Goal: Task Accomplishment & Management: Use online tool/utility

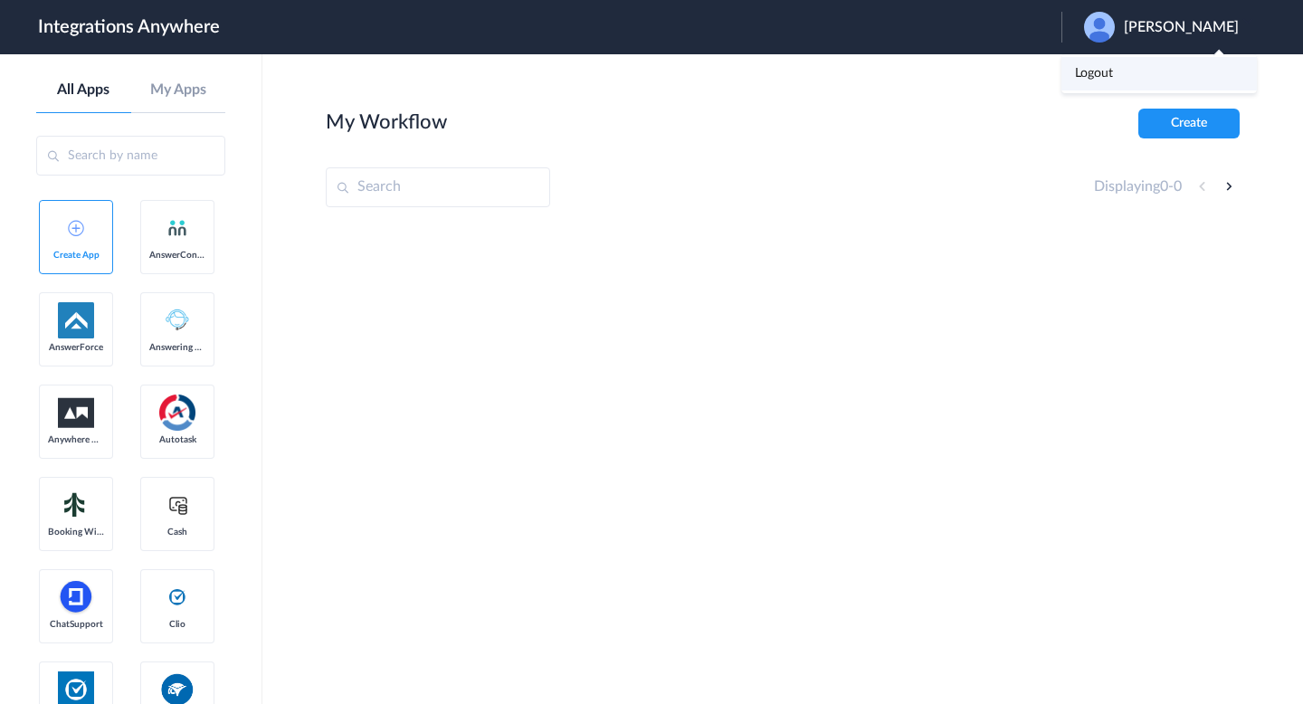
click at [1160, 65] on li "Logout" at bounding box center [1160, 73] width 196 height 33
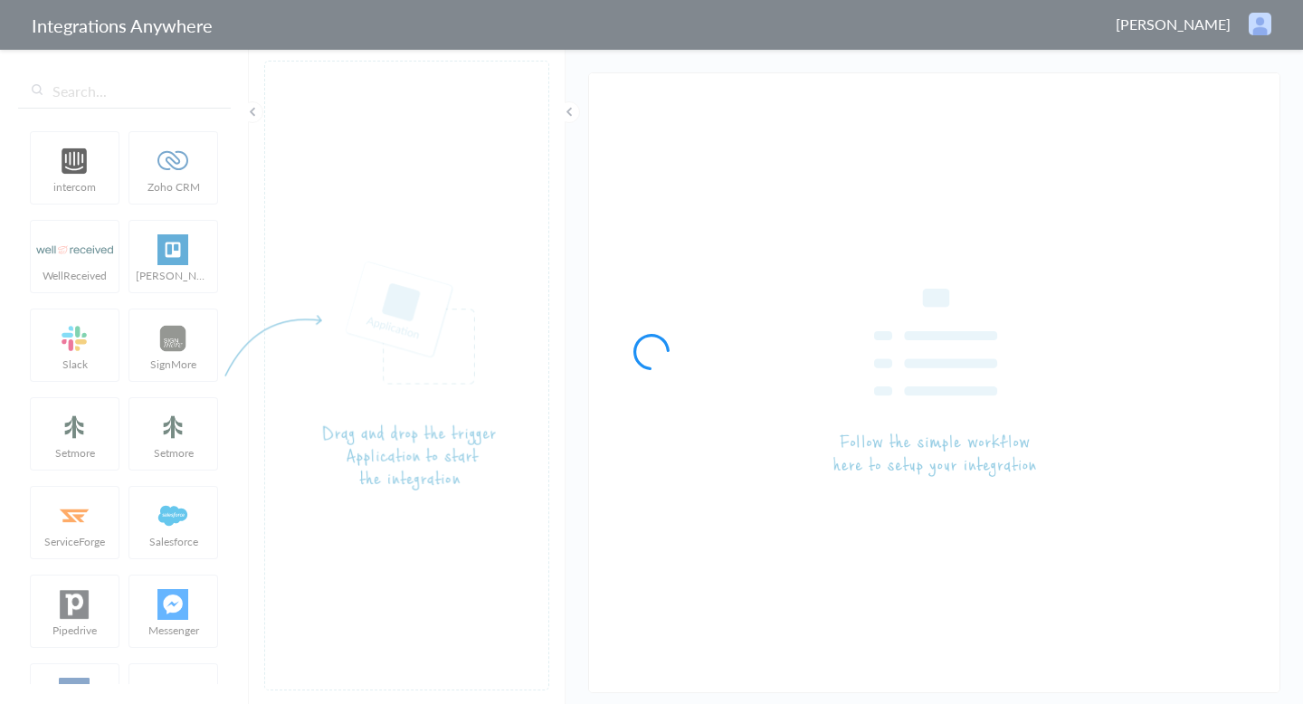
type input "LEX Reception - Clio Grow"
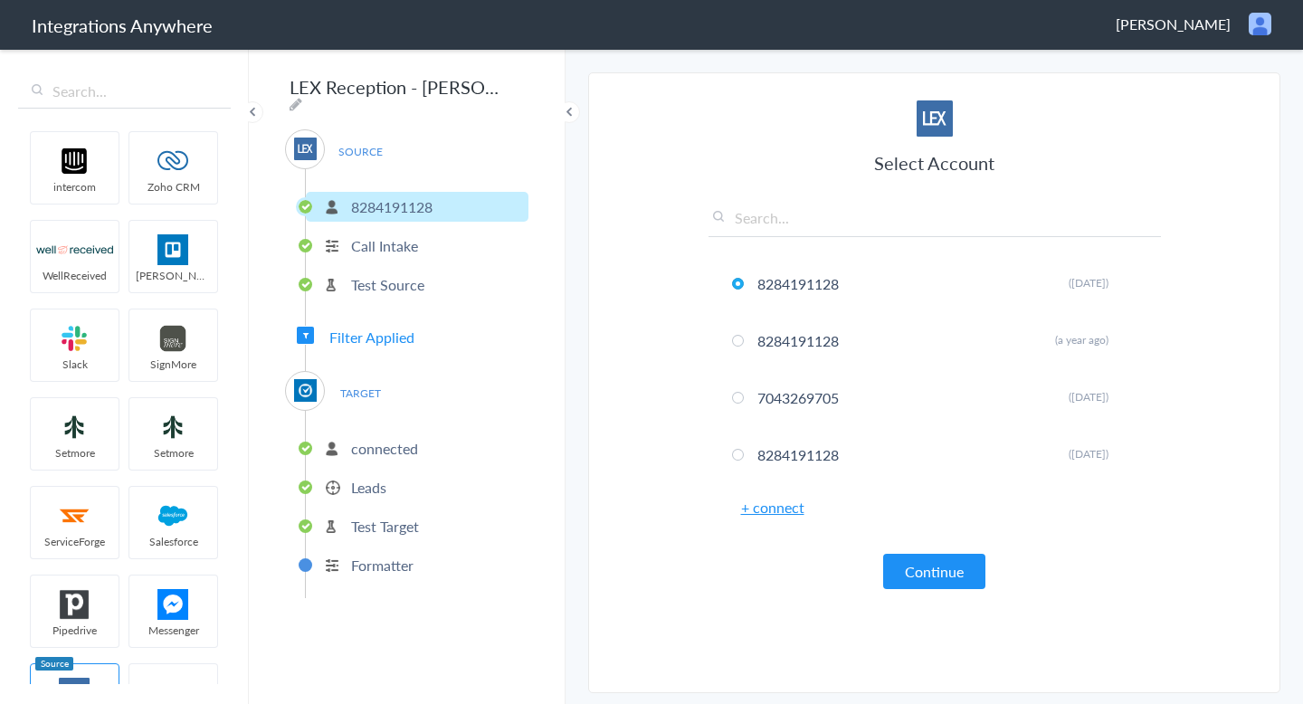
click at [407, 483] on li "Leads" at bounding box center [417, 487] width 223 height 30
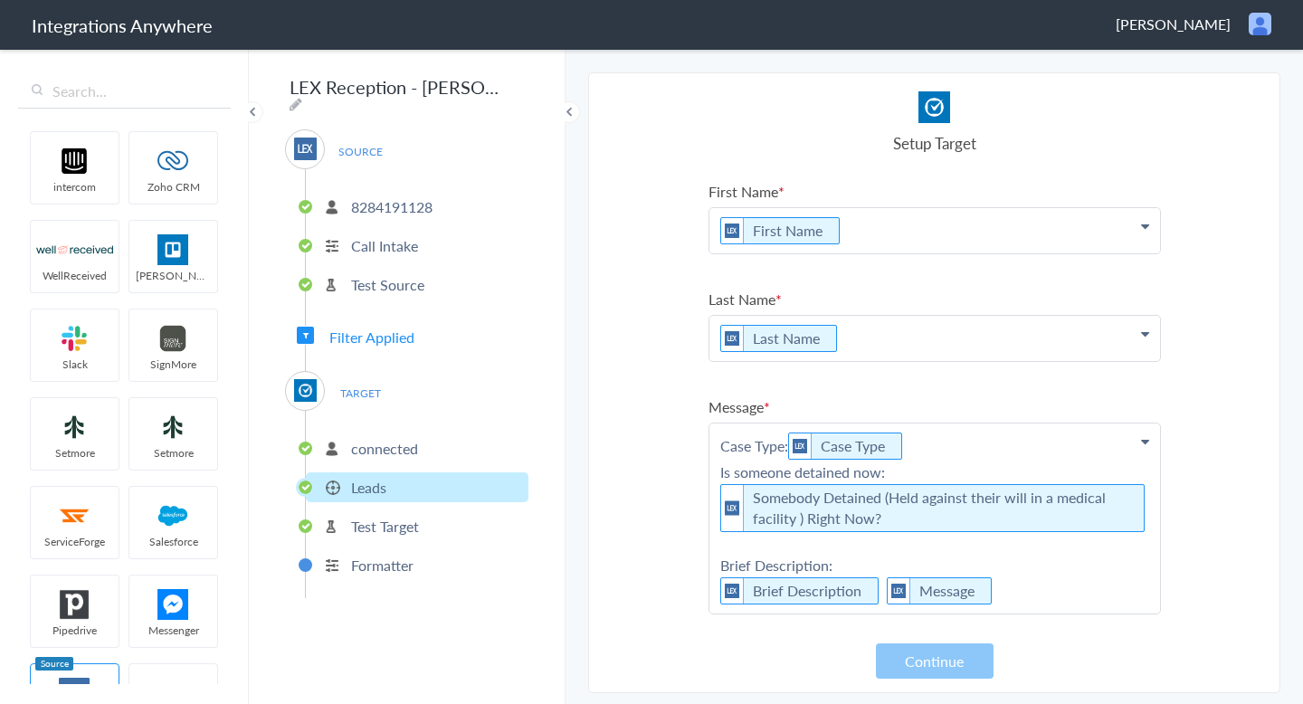
click at [417, 447] on p "connected" at bounding box center [384, 448] width 67 height 21
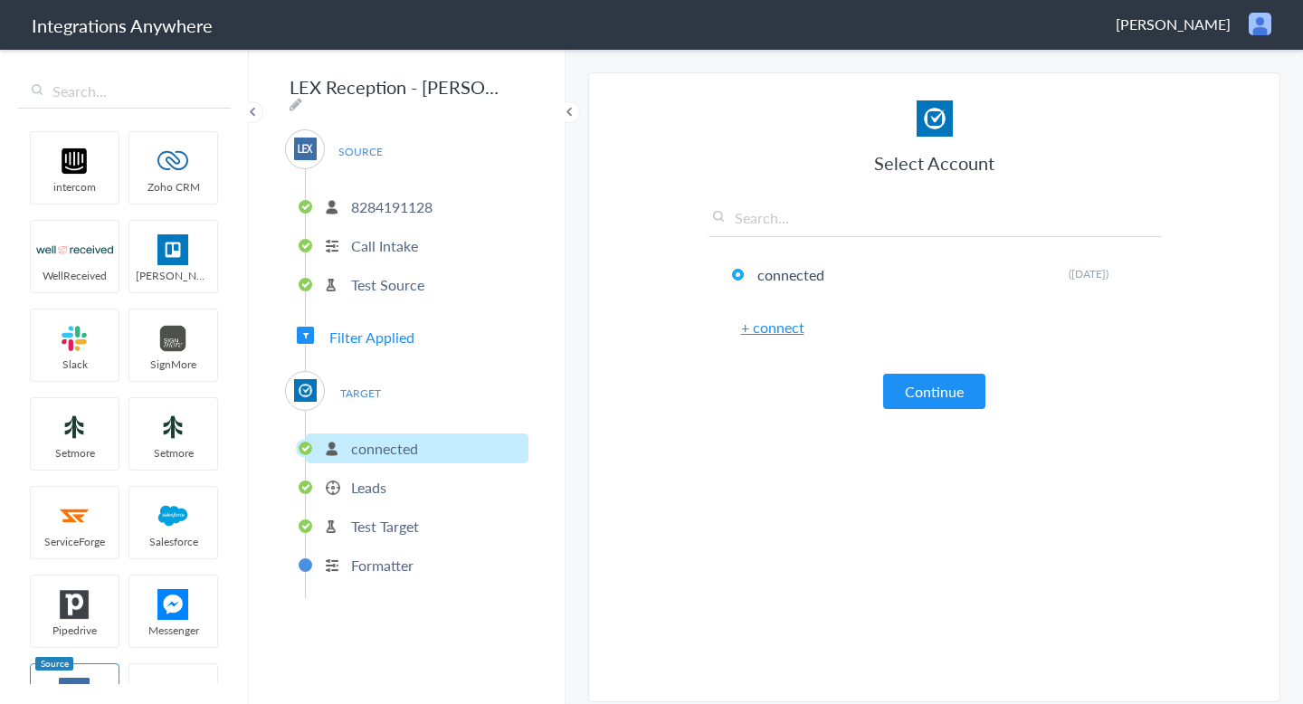
click at [406, 481] on li "Leads" at bounding box center [417, 487] width 223 height 30
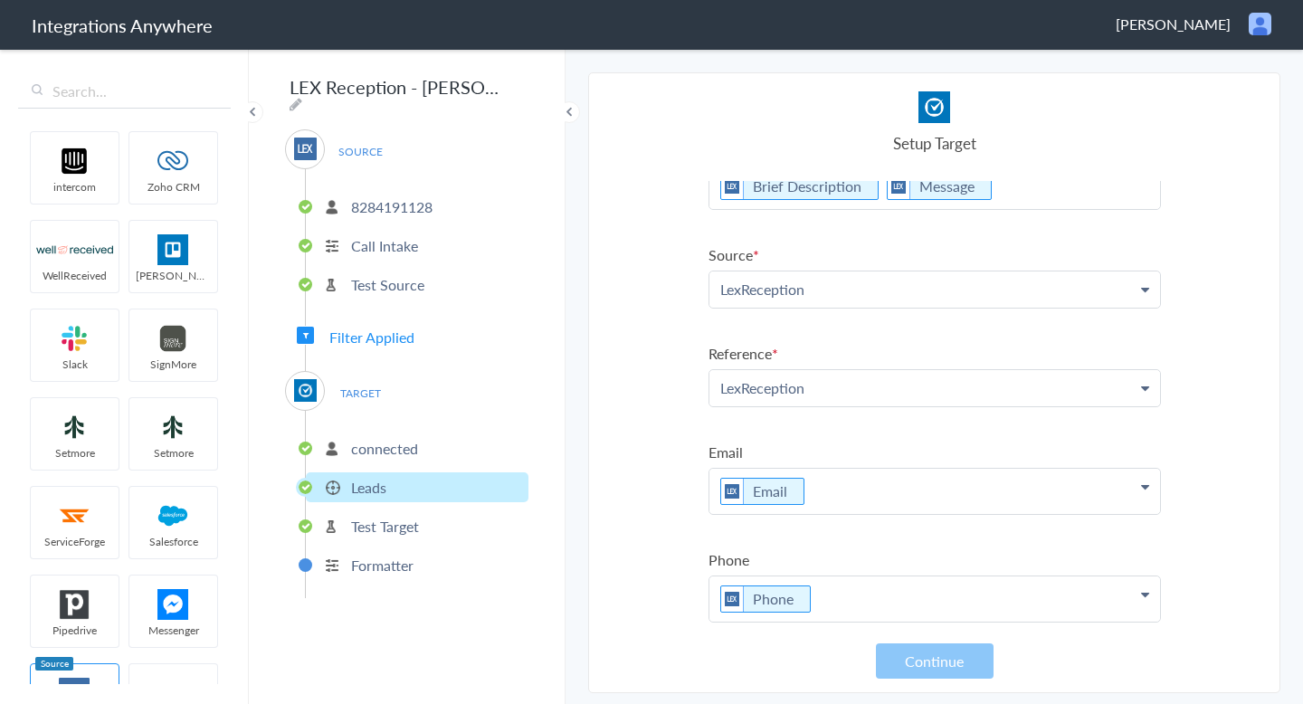
scroll to position [415, 0]
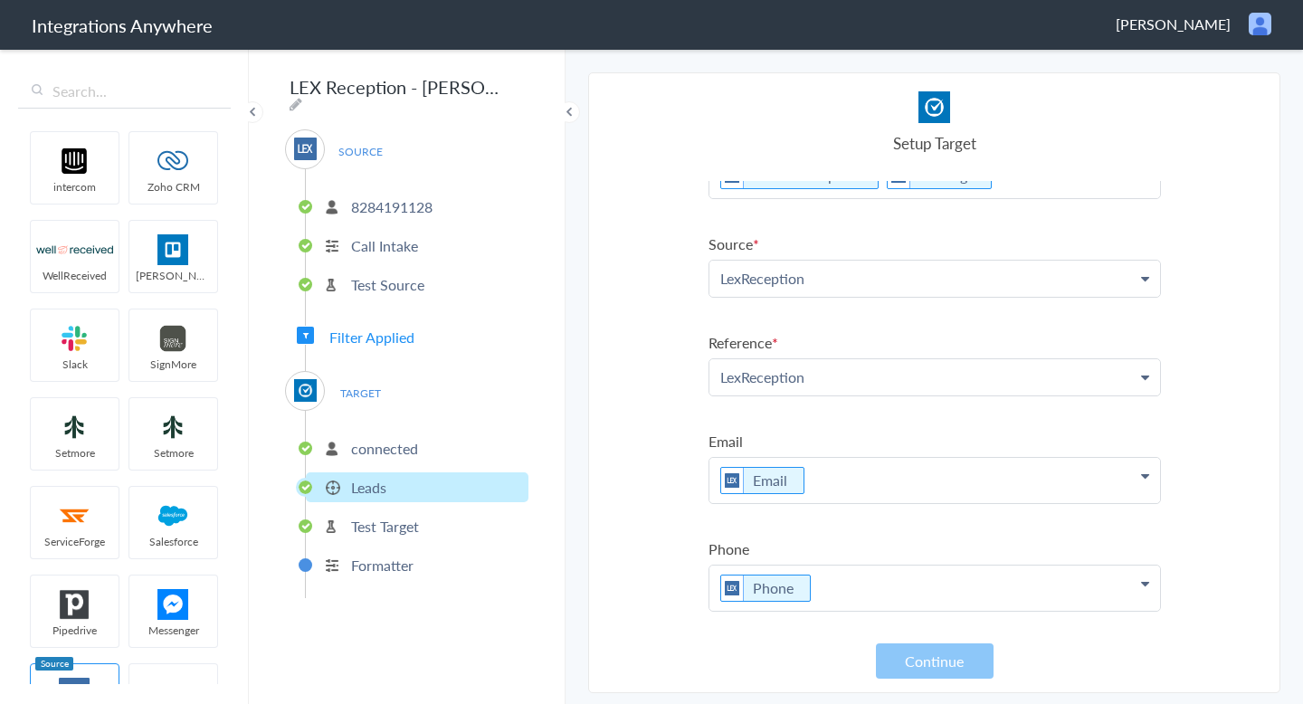
click at [403, 516] on p "Test Target" at bounding box center [385, 526] width 68 height 21
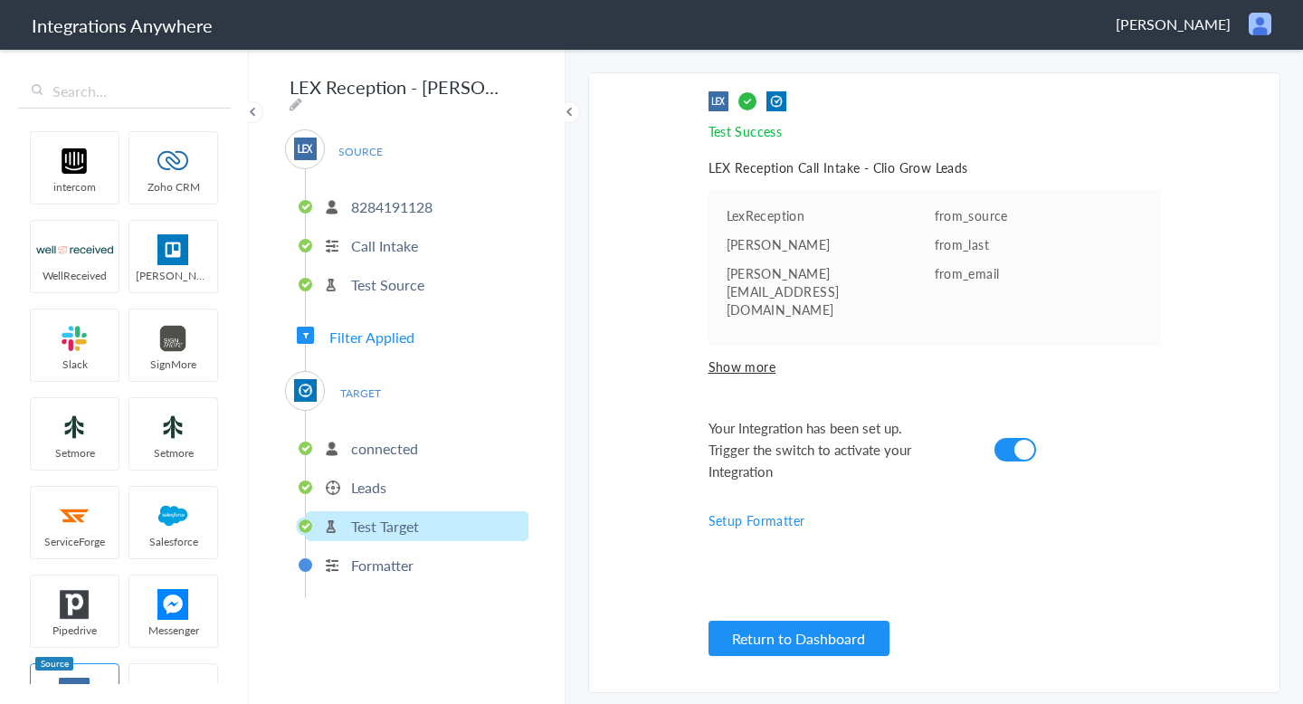
click at [403, 582] on ul "connected Leads Test Target Formatter" at bounding box center [417, 504] width 224 height 187
click at [417, 562] on li "Formatter" at bounding box center [417, 565] width 223 height 30
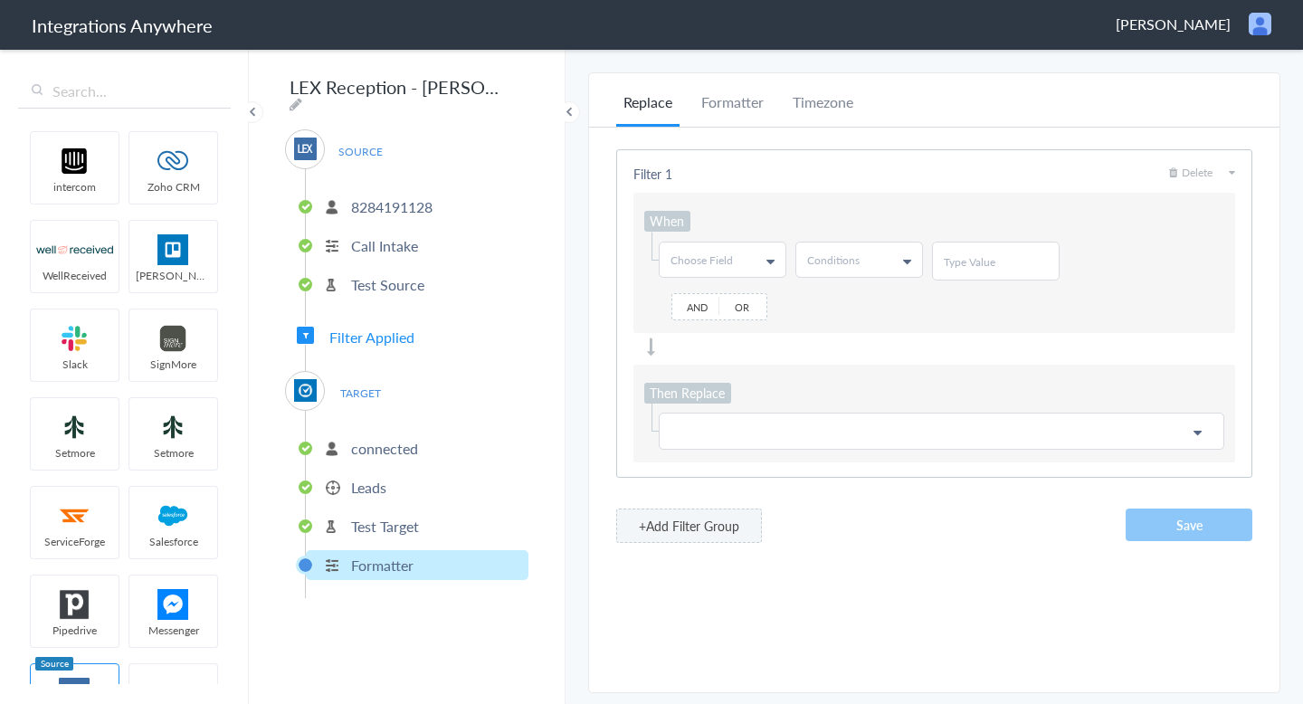
click at [380, 339] on span "Filter Applied" at bounding box center [371, 337] width 85 height 21
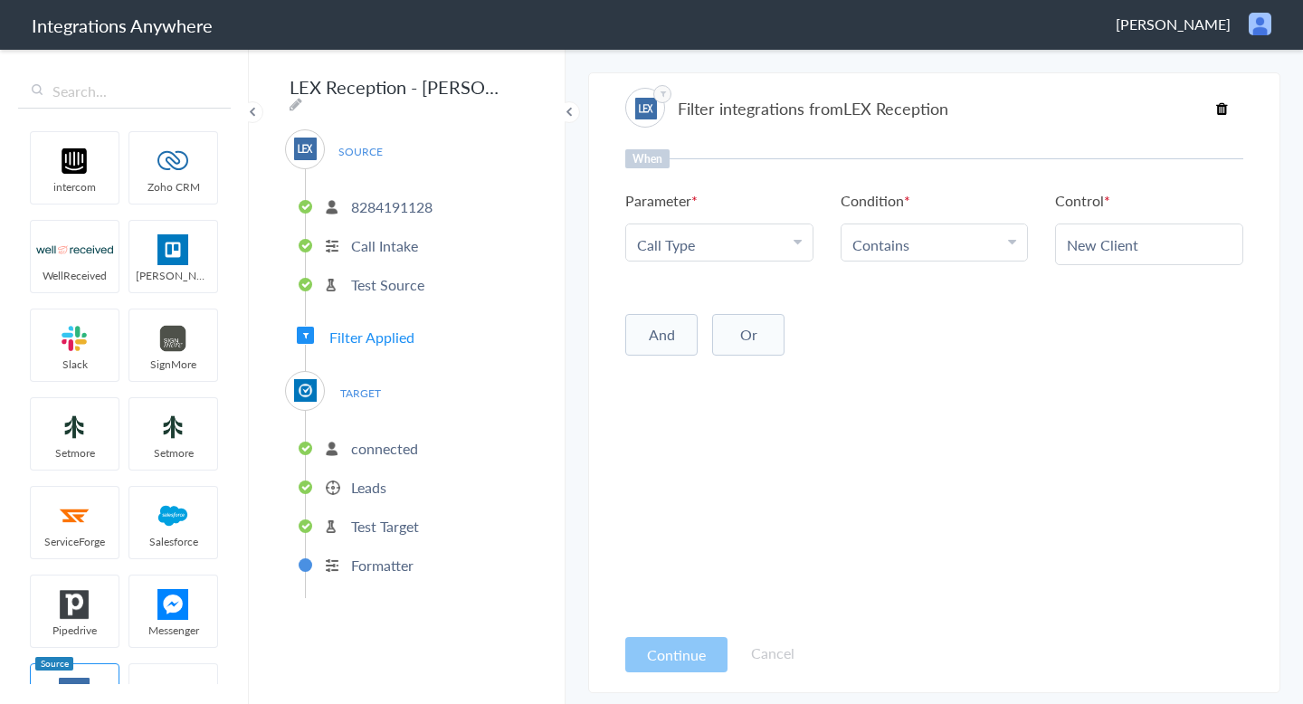
click at [1111, 246] on input "New Client" at bounding box center [1149, 244] width 165 height 21
